Goal: Task Accomplishment & Management: Manage account settings

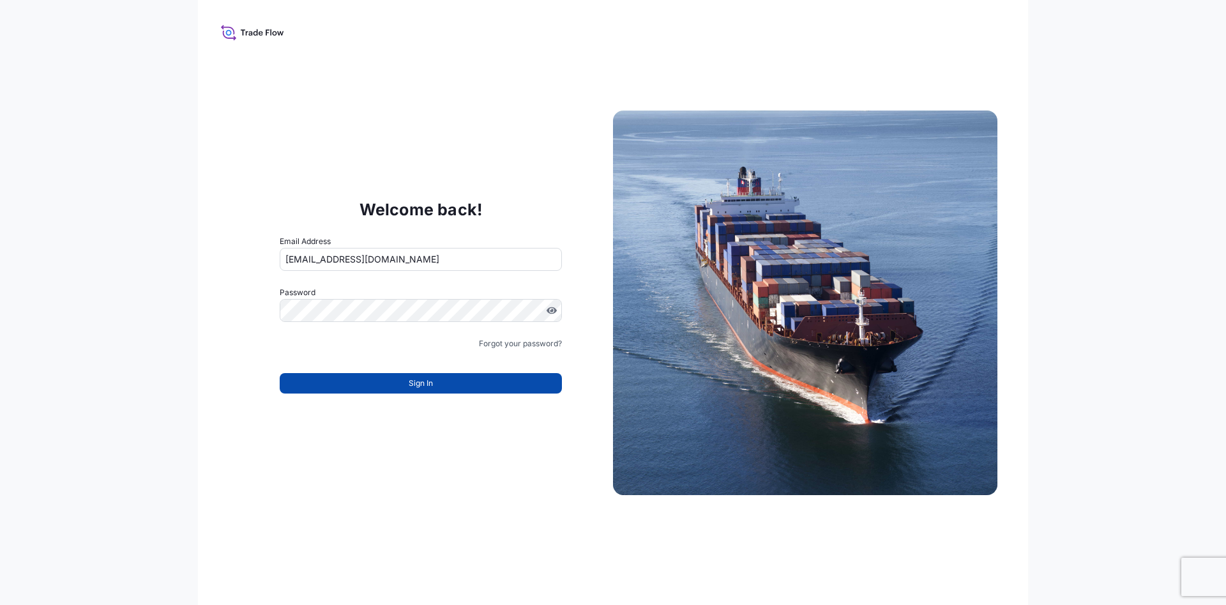
click at [396, 386] on button "Sign In" at bounding box center [421, 383] width 282 height 20
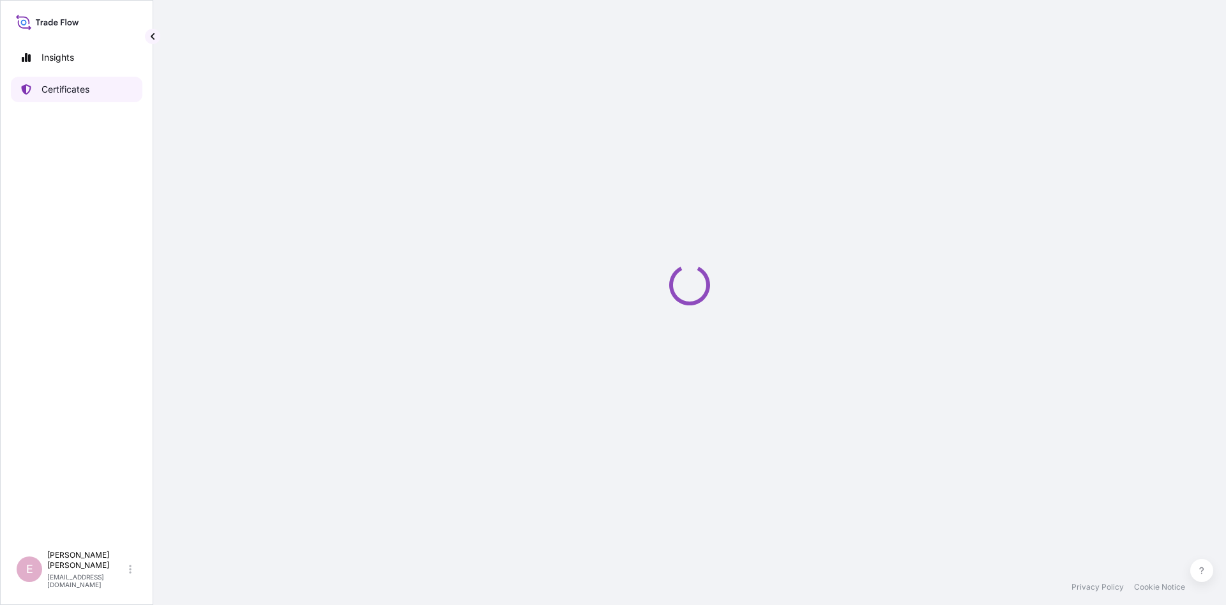
click at [61, 88] on p "Certificates" at bounding box center [66, 89] width 48 height 13
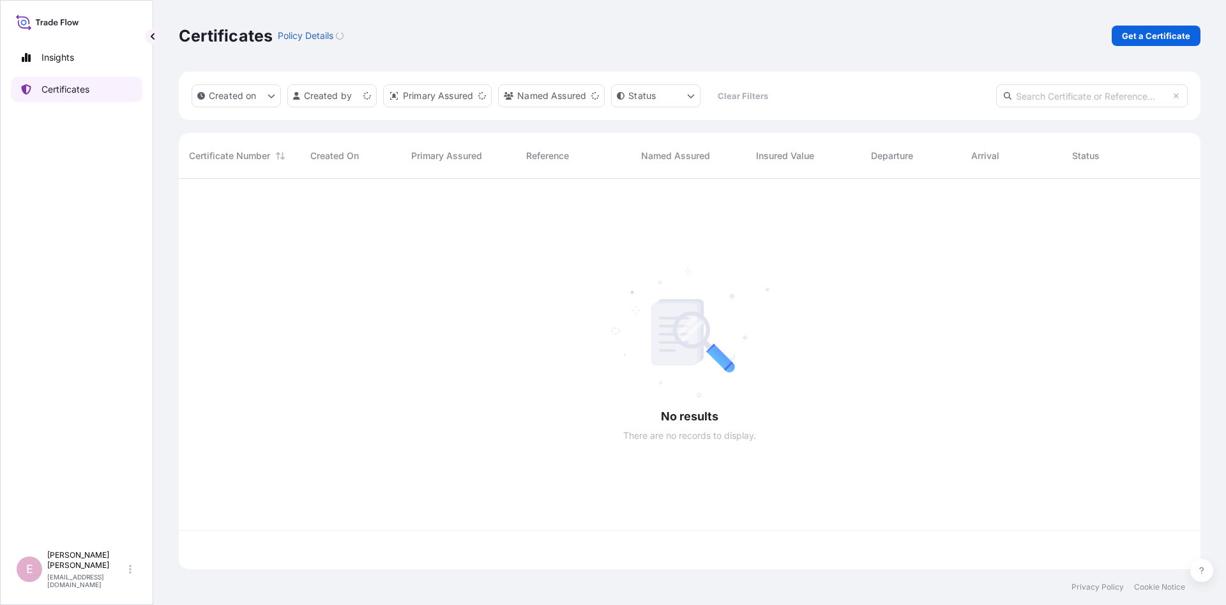
scroll to position [397, 1022]
click at [1060, 101] on input "text" at bounding box center [1092, 95] width 192 height 23
paste input "5013123886"
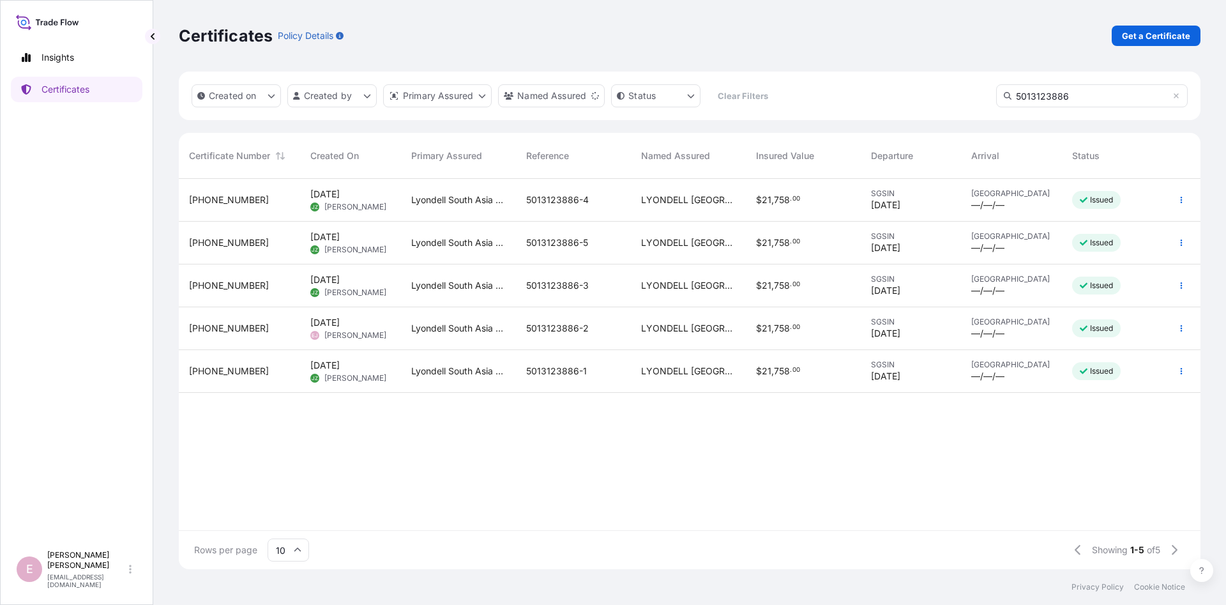
type input "5013123886"
click at [232, 240] on span "[PHONE_NUMBER]" at bounding box center [229, 242] width 80 height 13
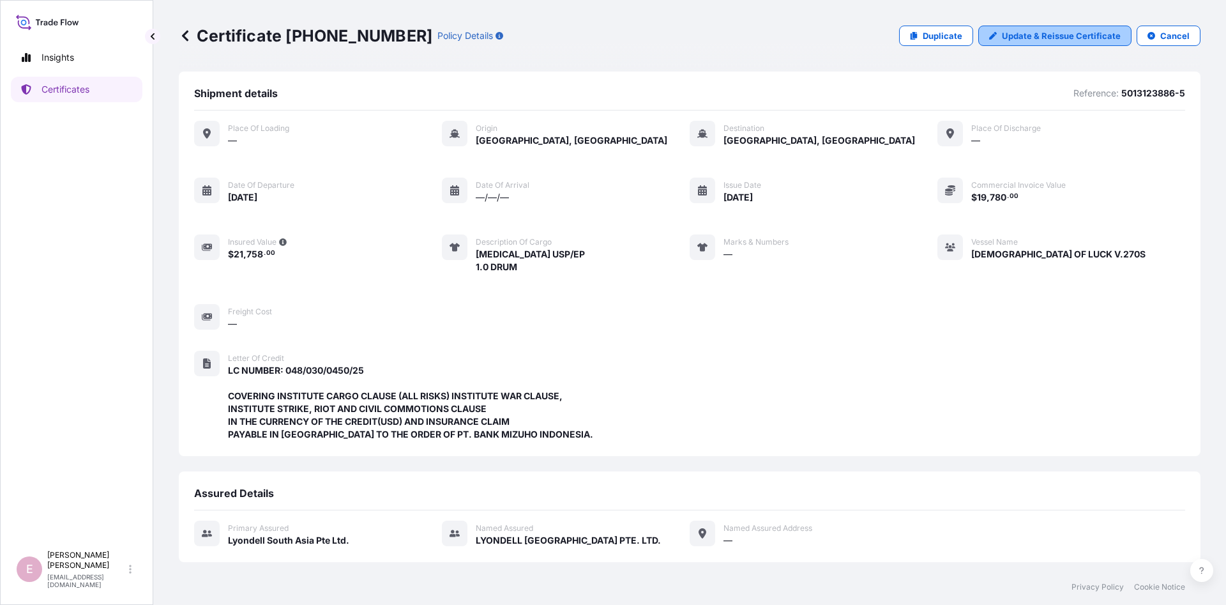
click at [1031, 37] on p "Update & Reissue Certificate" at bounding box center [1061, 35] width 119 height 13
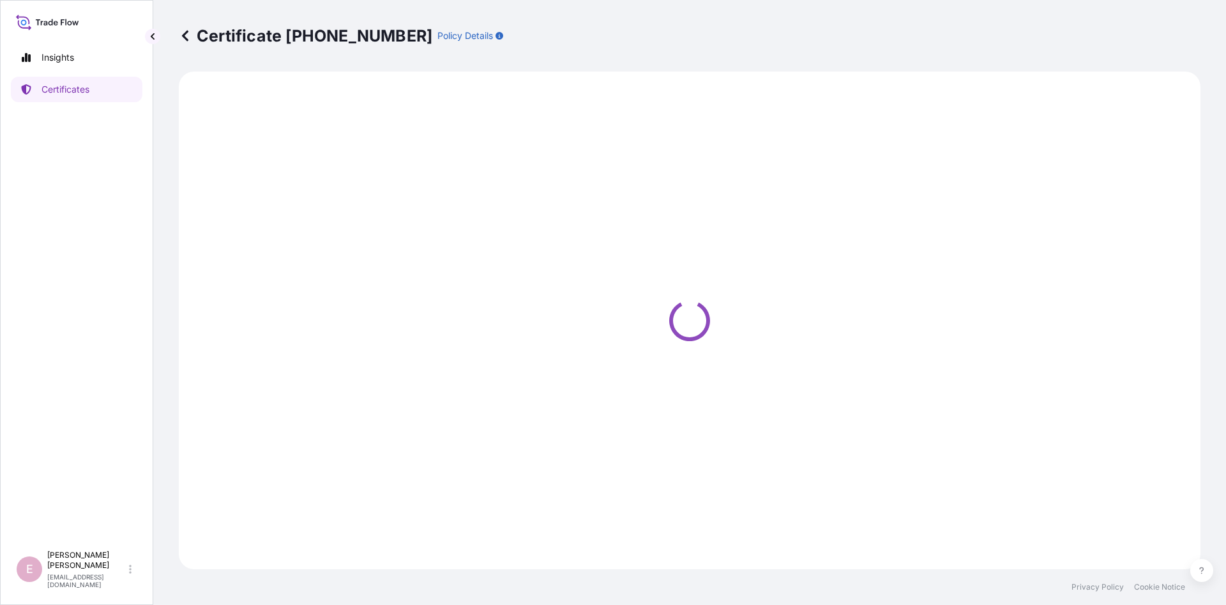
select select "Sea"
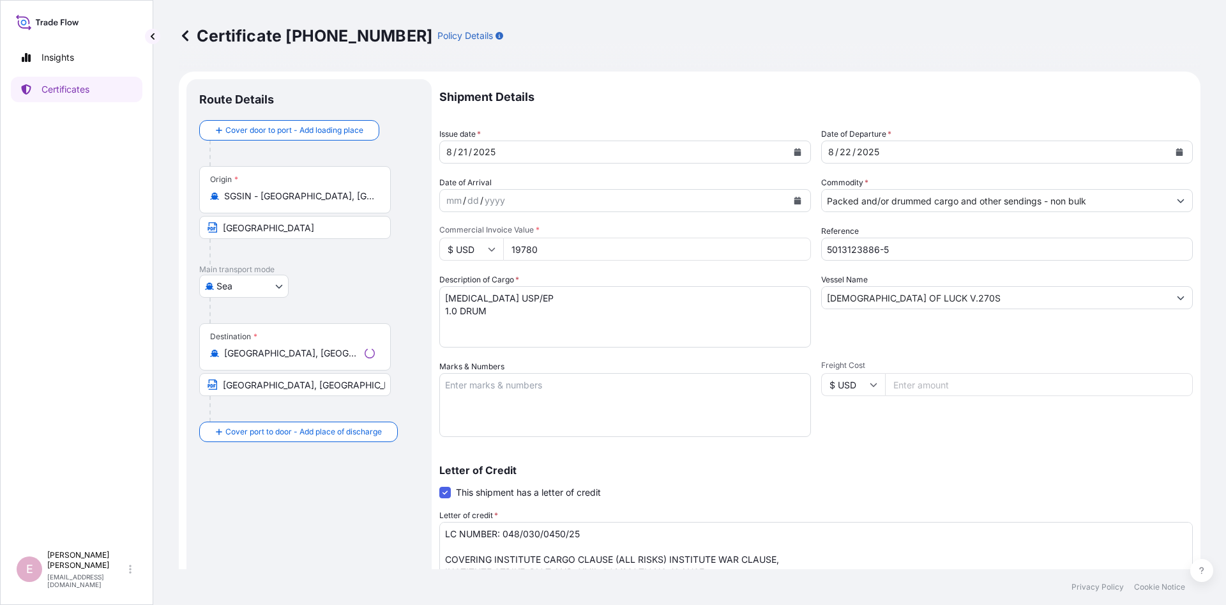
select select "32022"
click at [463, 152] on div "21" at bounding box center [463, 151] width 12 height 15
click at [845, 153] on div "22" at bounding box center [845, 151] width 14 height 15
click at [1182, 151] on icon "Calendar" at bounding box center [1179, 152] width 7 height 8
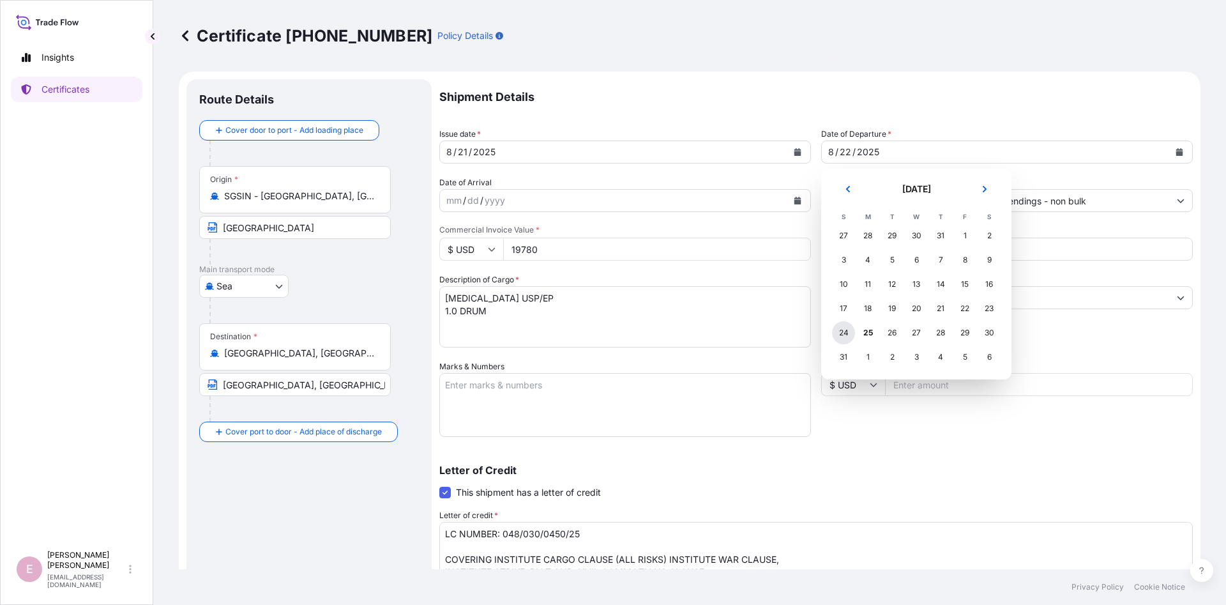
click at [847, 333] on div "24" at bounding box center [843, 332] width 23 height 23
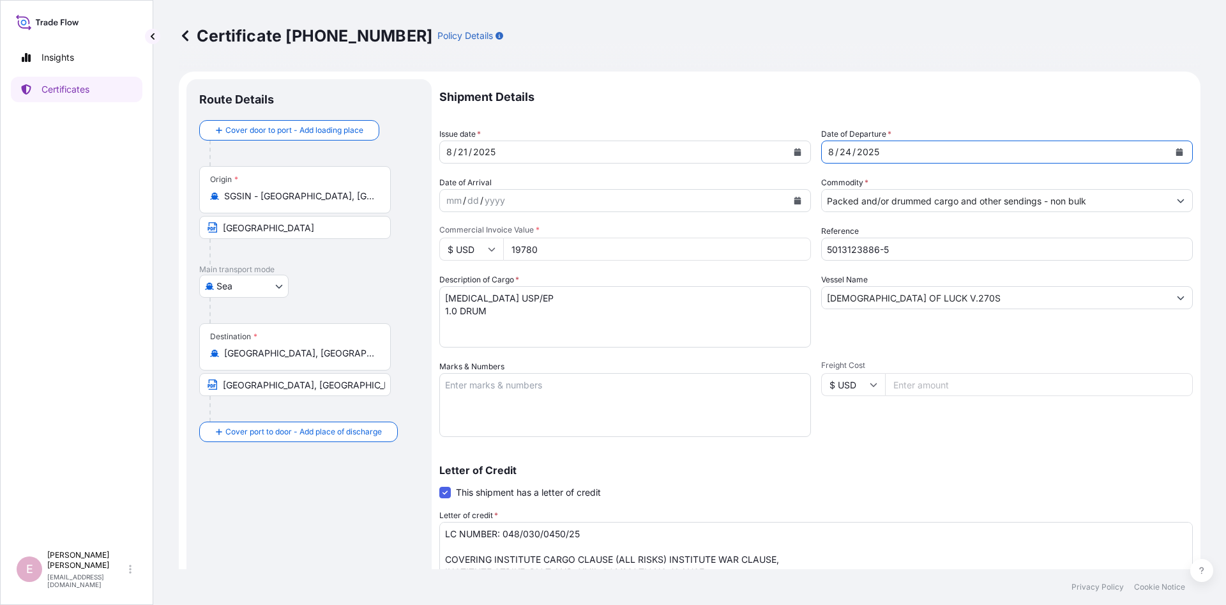
click at [513, 147] on div "[DATE]" at bounding box center [613, 151] width 347 height 23
click at [798, 153] on icon "Calendar" at bounding box center [797, 152] width 7 height 8
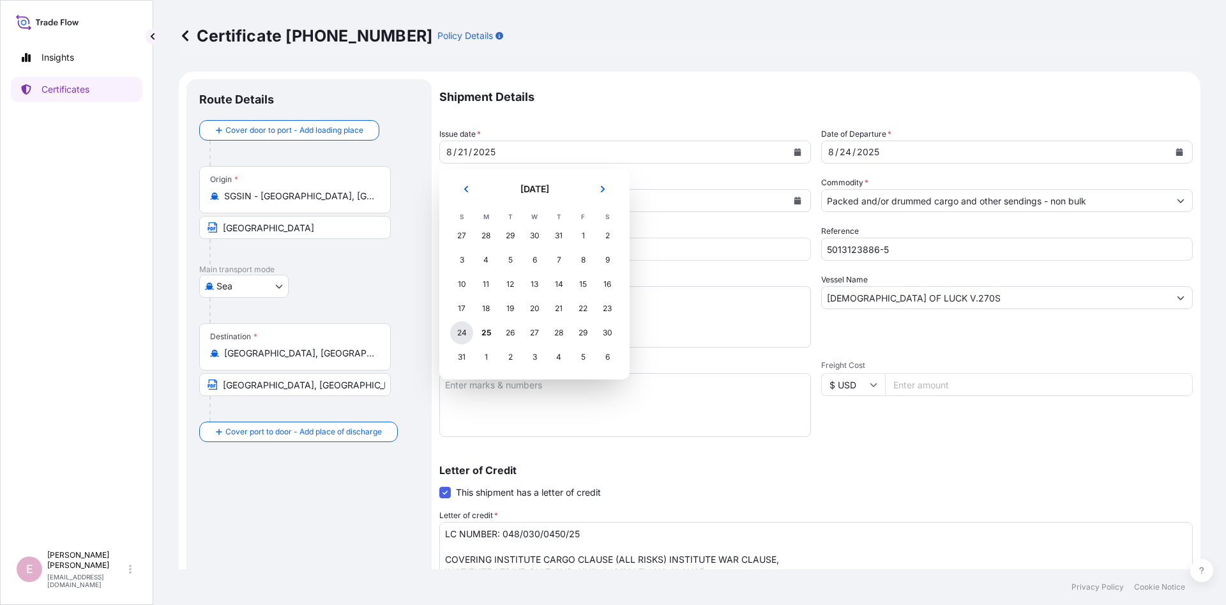
click at [458, 337] on div "24" at bounding box center [461, 332] width 23 height 23
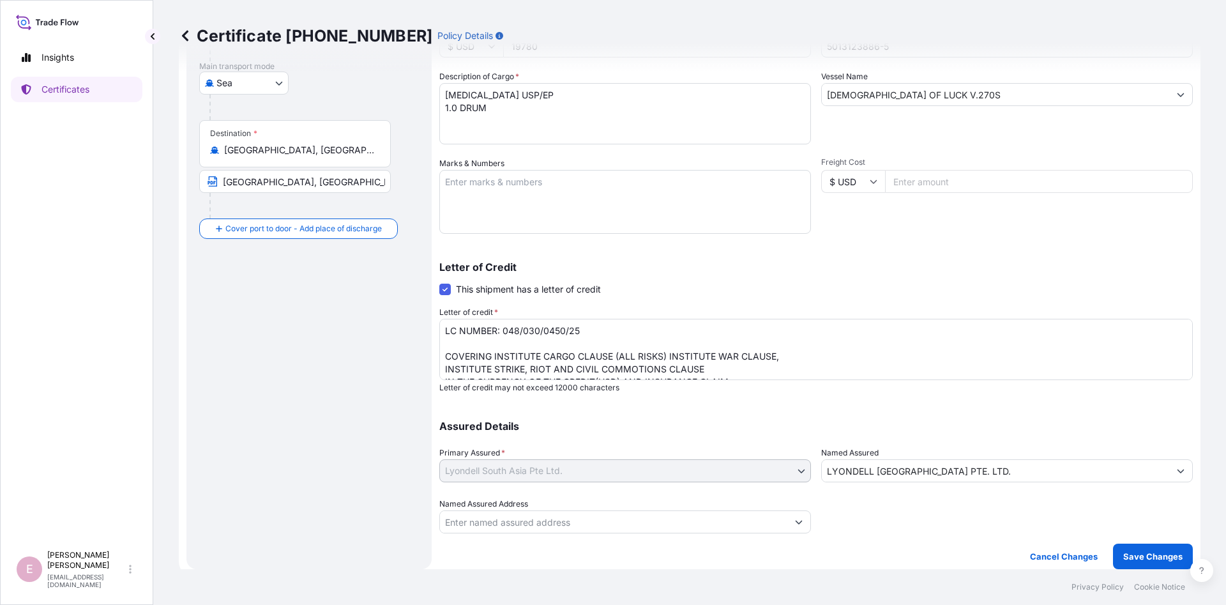
scroll to position [27, 0]
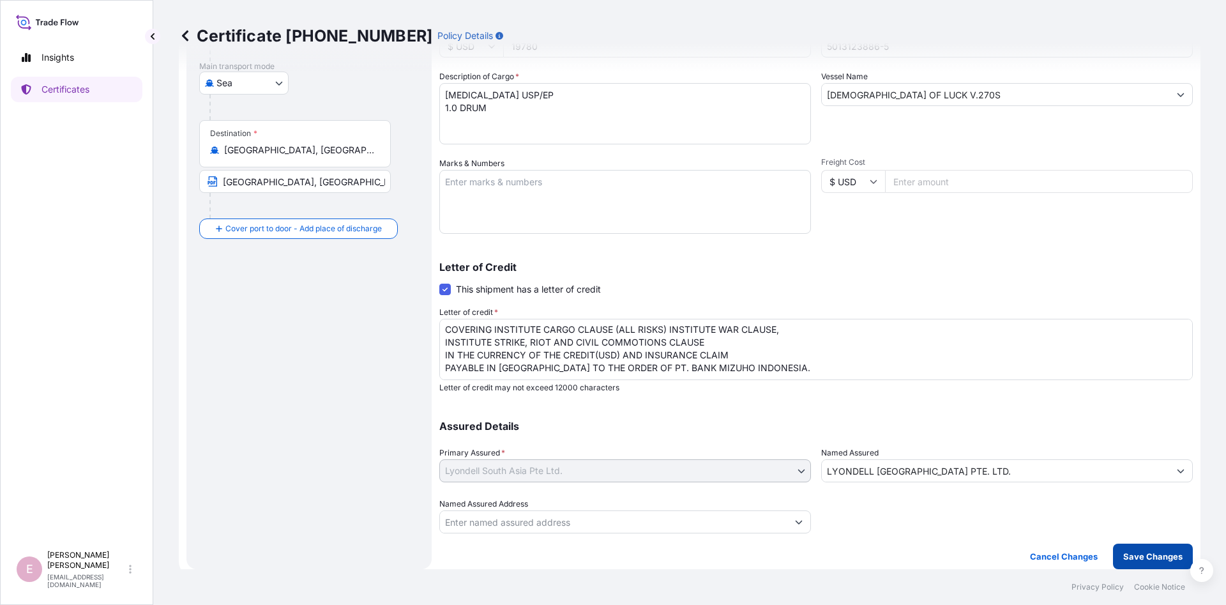
click at [1146, 561] on p "Save Changes" at bounding box center [1152, 556] width 59 height 13
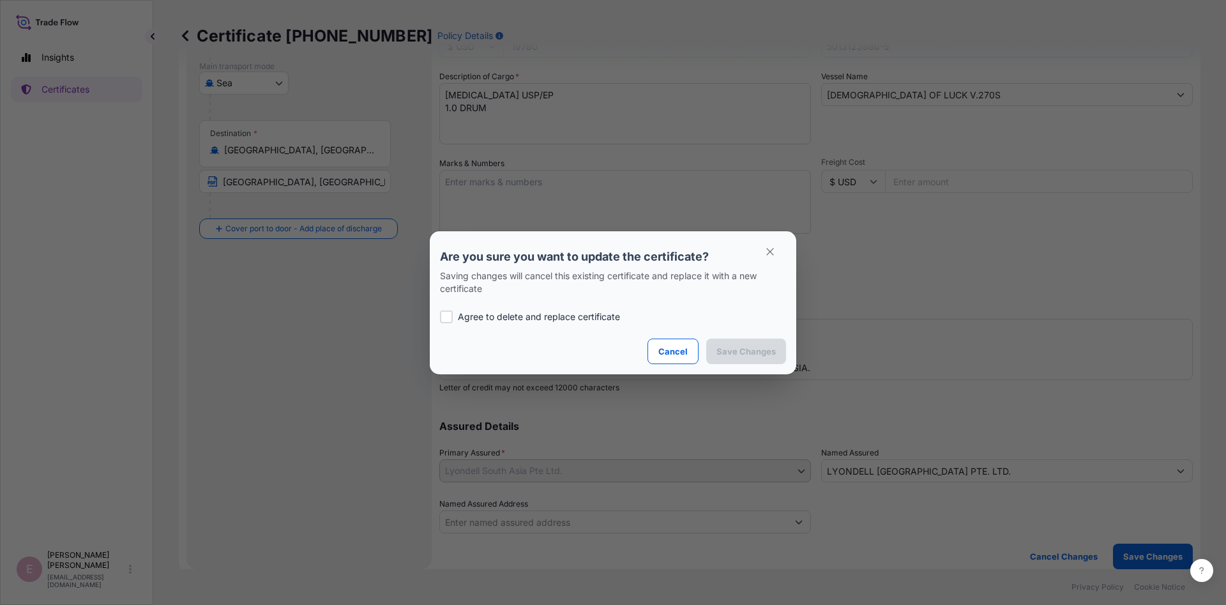
click at [552, 316] on p "Agree to delete and replace certificate" at bounding box center [539, 316] width 162 height 13
checkbox input "true"
click at [741, 350] on p "Save Changes" at bounding box center [745, 351] width 59 height 13
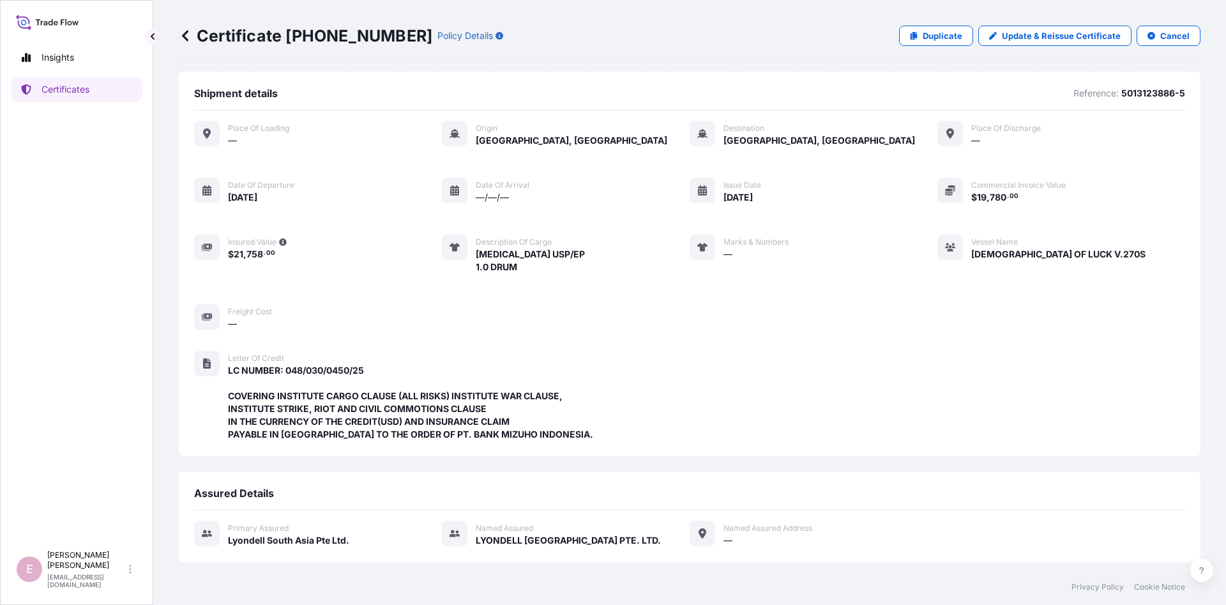
scroll to position [259, 0]
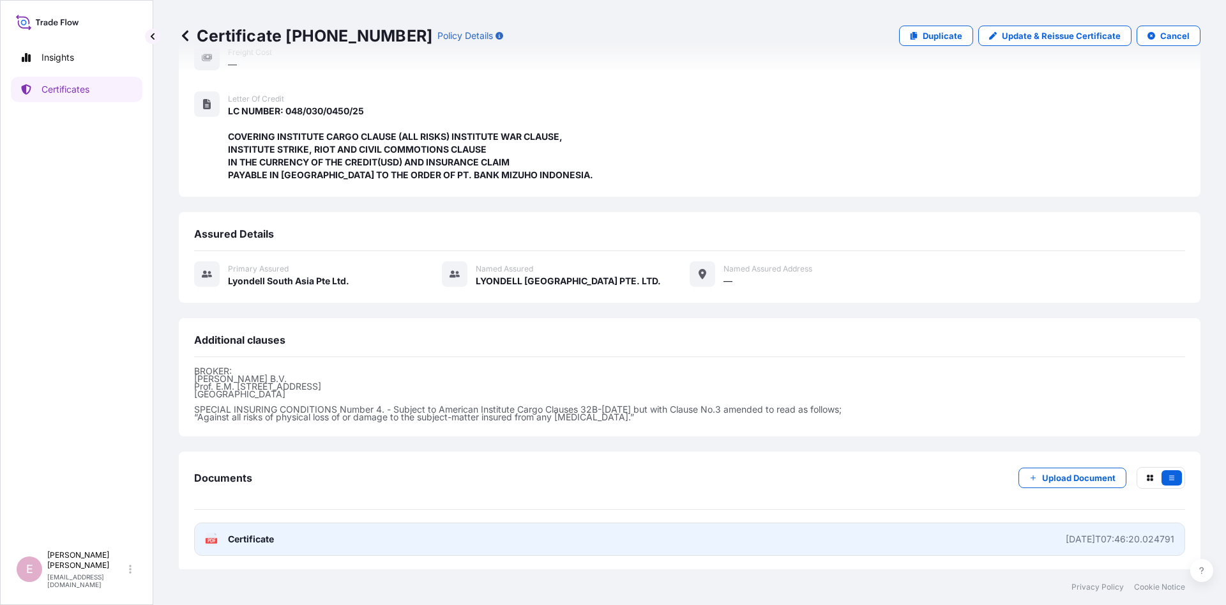
click at [304, 534] on link "PDF Certificate [DATE]T07:46:20.024791" at bounding box center [689, 538] width 991 height 33
